Goal: Find contact information: Find contact information

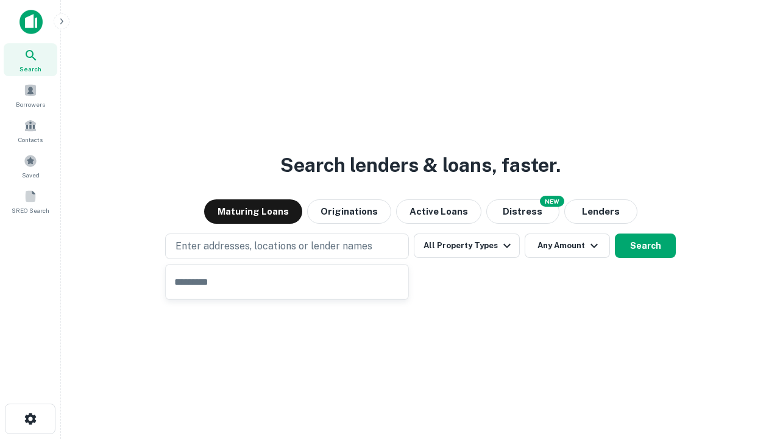
type input "**********"
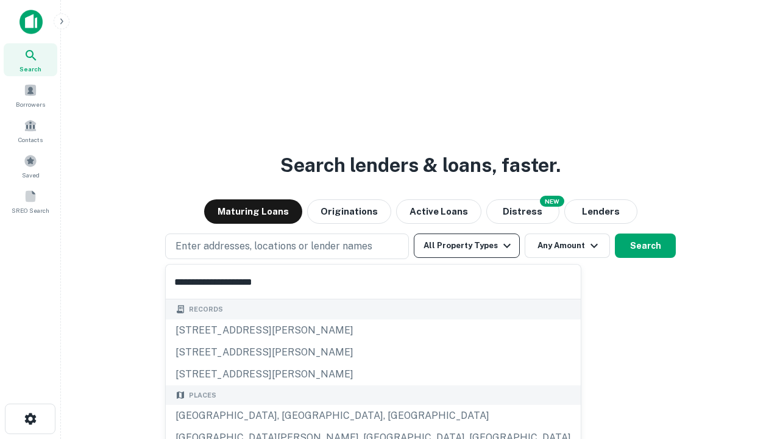
click at [467, 245] on button "All Property Types" at bounding box center [467, 245] width 106 height 24
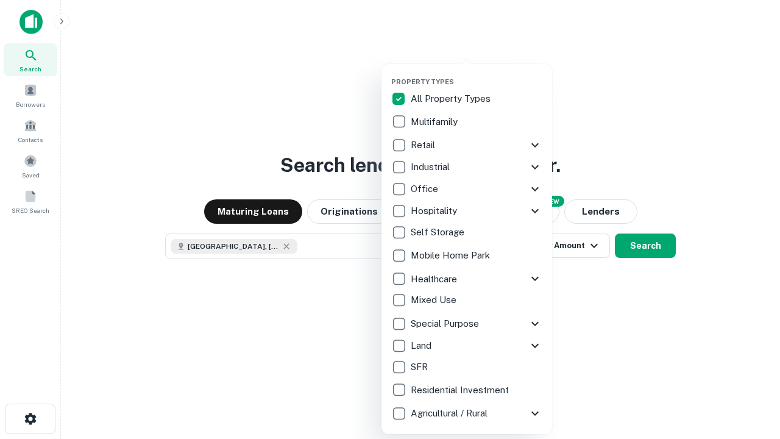
click at [476, 74] on button "button" at bounding box center [476, 74] width 171 height 1
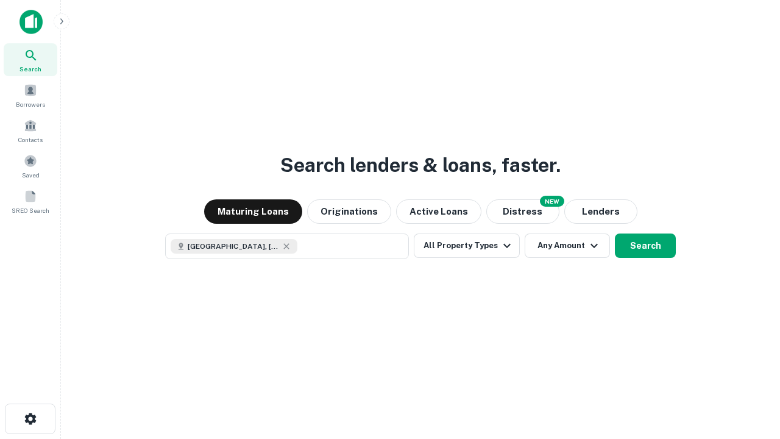
scroll to position [19, 0]
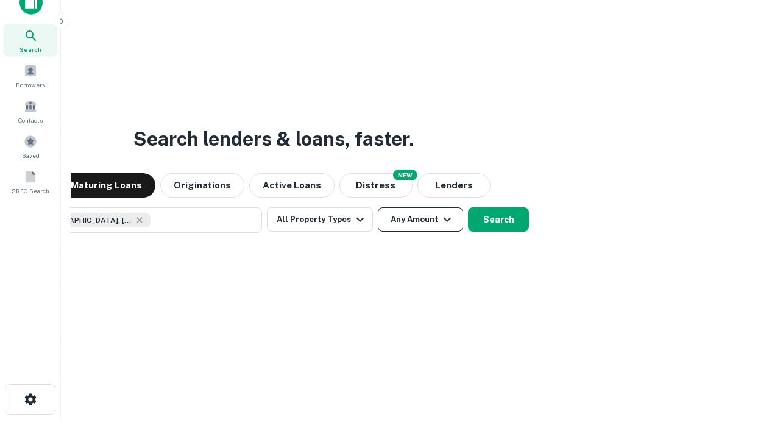
click at [378, 207] on button "Any Amount" at bounding box center [420, 219] width 85 height 24
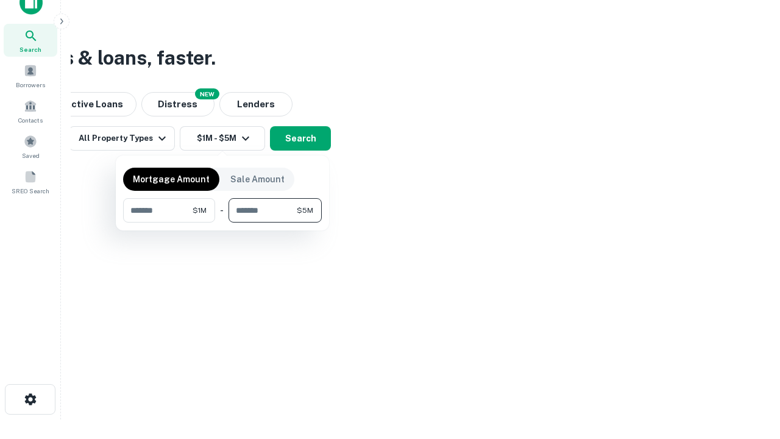
type input "*******"
click at [222, 222] on button "button" at bounding box center [222, 222] width 199 height 1
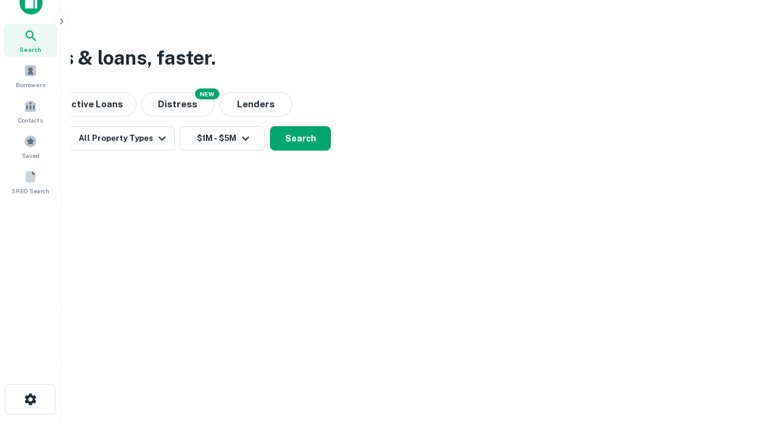
scroll to position [19, 0]
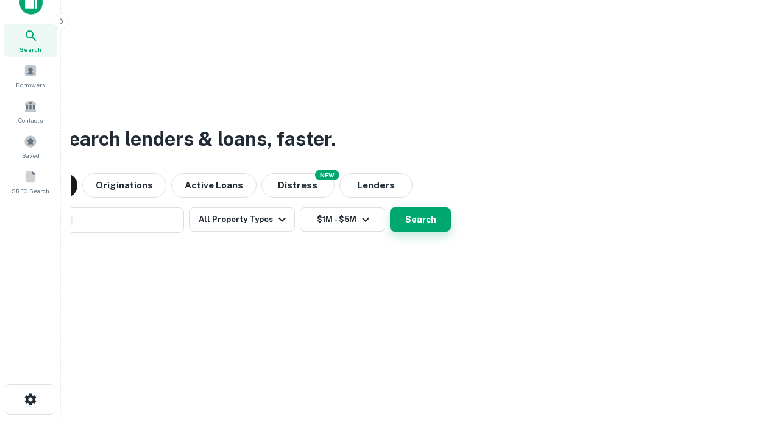
click at [390, 207] on button "Search" at bounding box center [420, 219] width 61 height 24
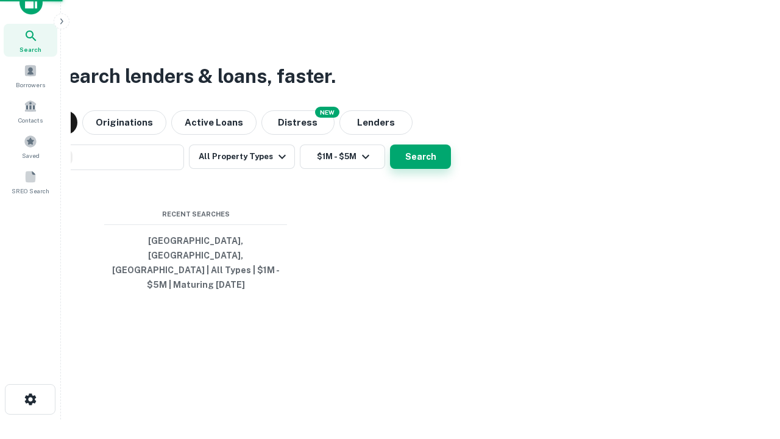
scroll to position [40, 345]
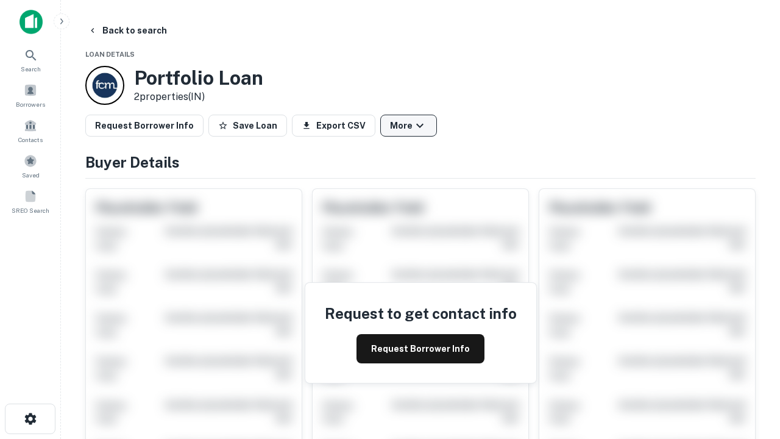
click at [408, 125] on button "More" at bounding box center [408, 125] width 57 height 22
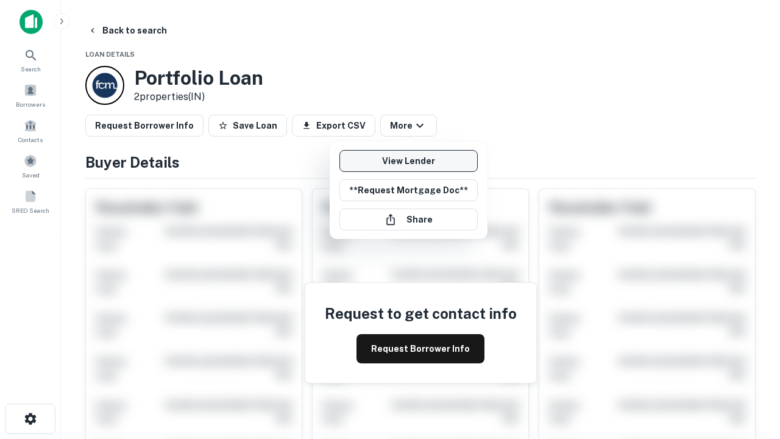
click at [408, 161] on link "View Lender" at bounding box center [408, 161] width 138 height 22
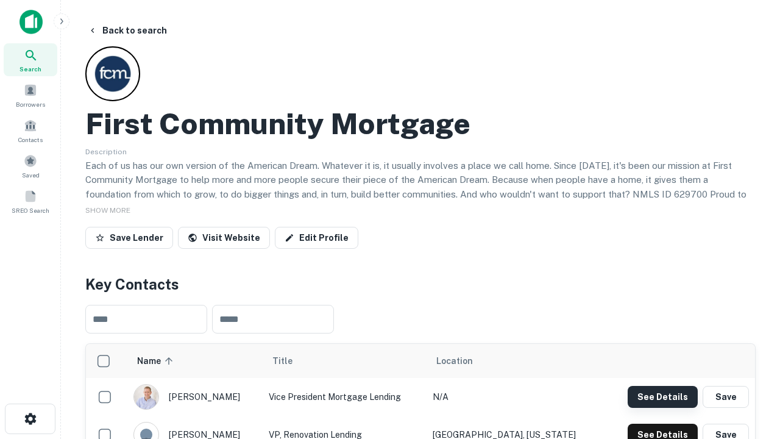
click at [662, 396] on button "See Details" at bounding box center [662, 397] width 70 height 22
click at [30, 418] on icon "button" at bounding box center [30, 418] width 15 height 15
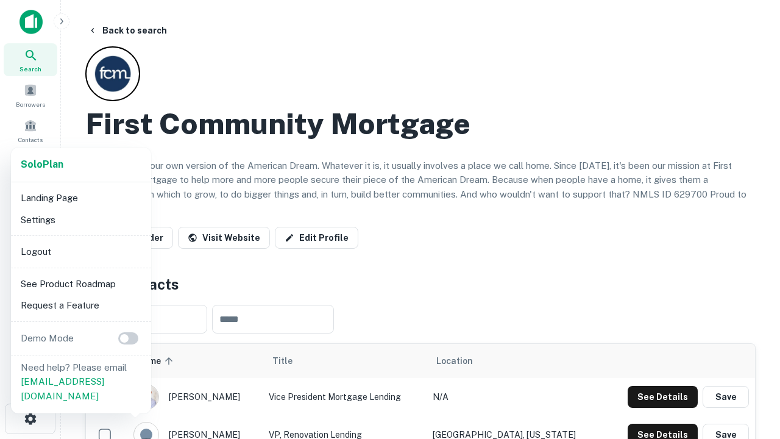
click at [80, 251] on li "Logout" at bounding box center [81, 252] width 130 height 22
